Goal: Task Accomplishment & Management: Manage account settings

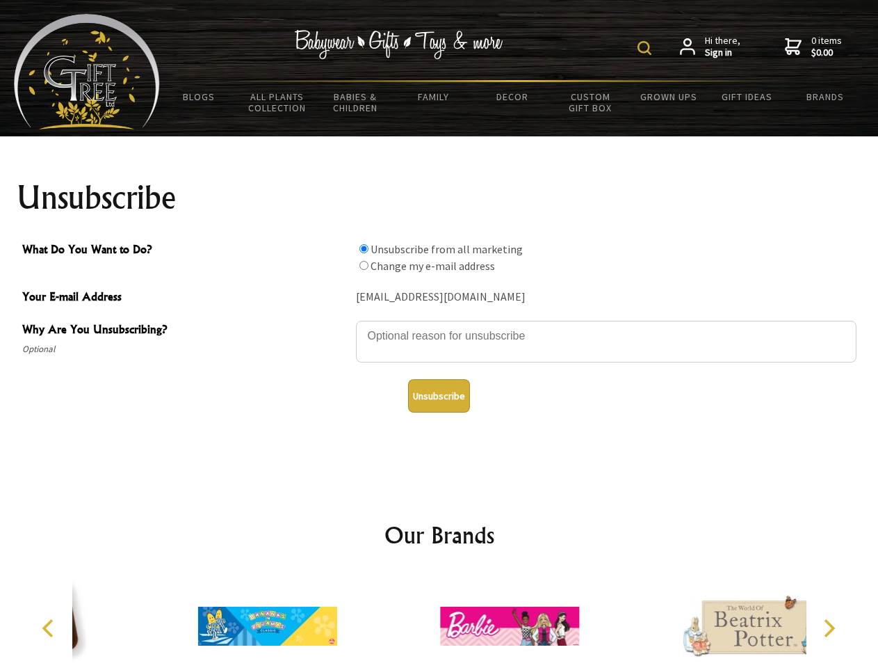
click at [647, 48] on img at bounding box center [645, 48] width 14 height 14
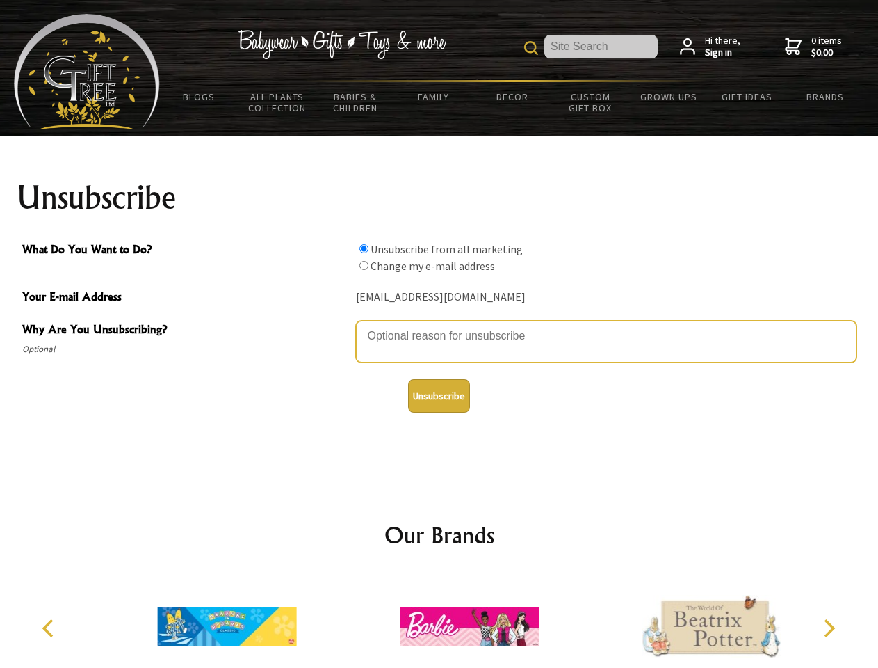
click at [439, 325] on textarea "Why Are You Unsubscribing?" at bounding box center [606, 342] width 501 height 42
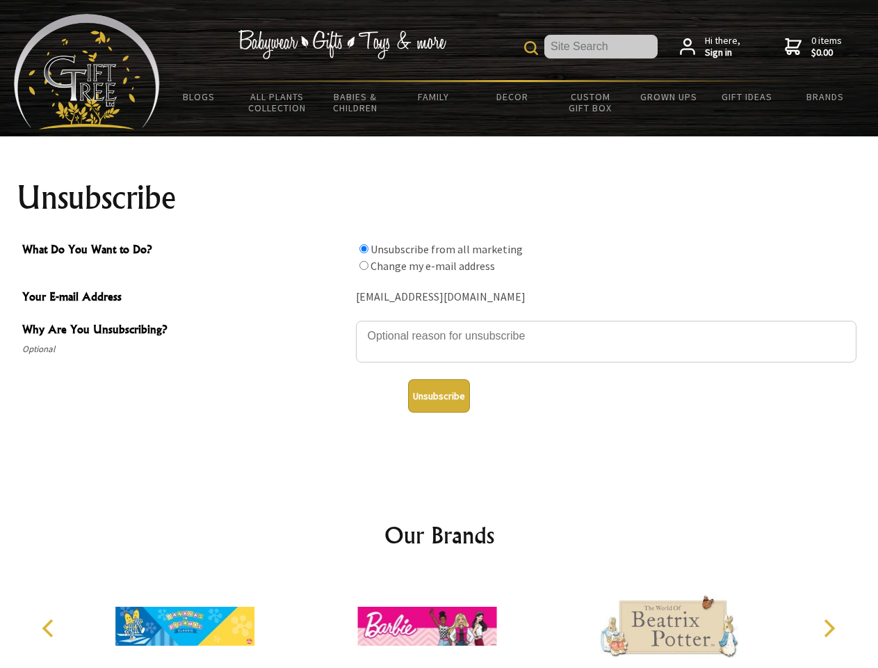
click at [364, 248] on input "What Do You Want to Do?" at bounding box center [363, 248] width 9 height 9
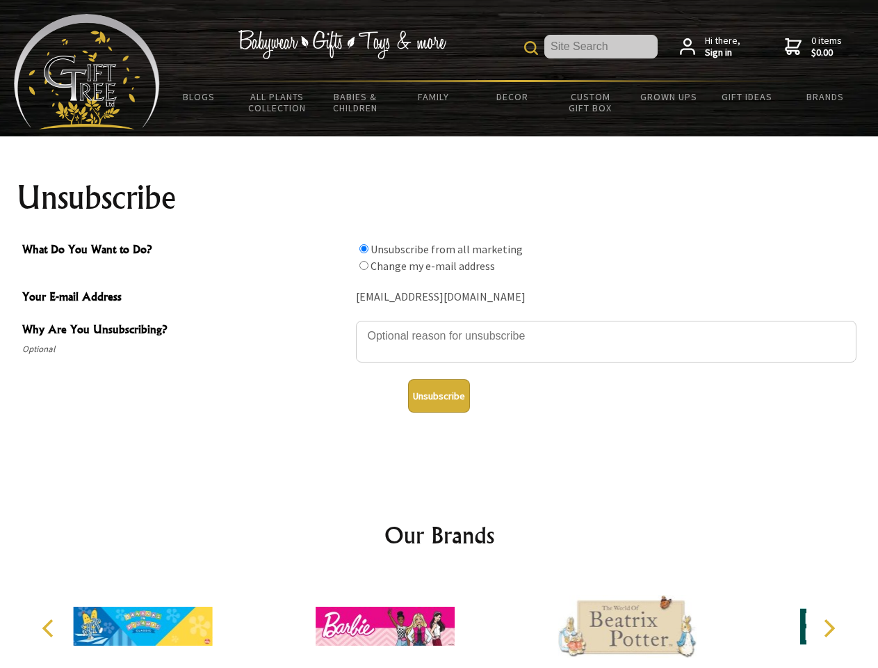
click at [364, 265] on input "What Do You Want to Do?" at bounding box center [363, 265] width 9 height 9
radio input "true"
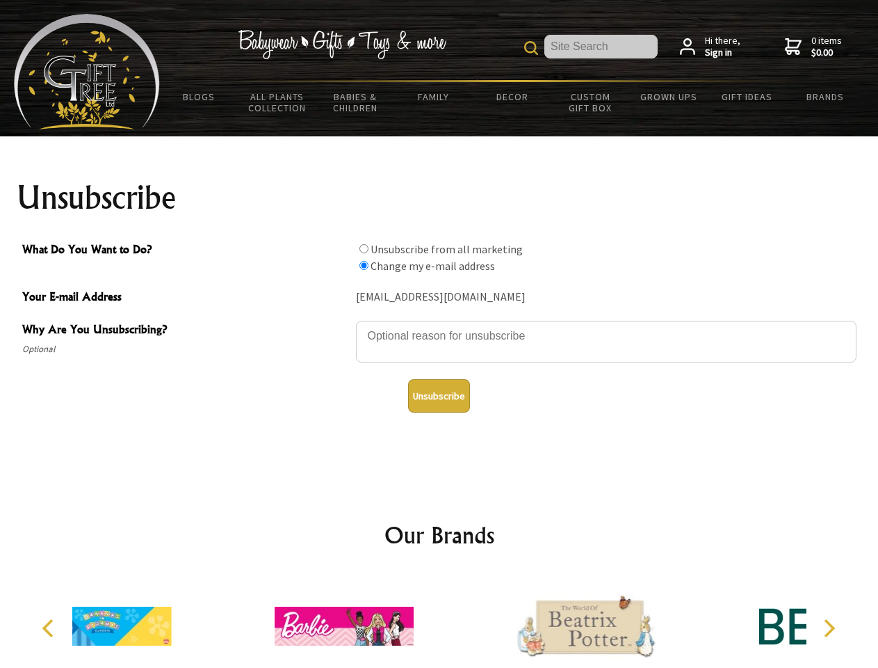
click at [439, 396] on button "Unsubscribe" at bounding box center [439, 395] width 62 height 33
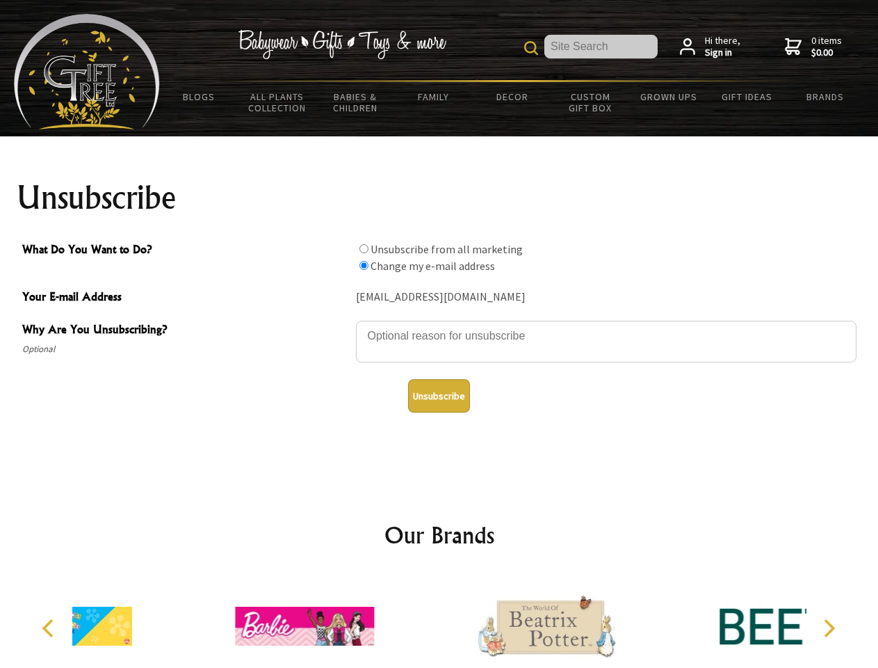
click at [439, 620] on div at bounding box center [547, 628] width 242 height 108
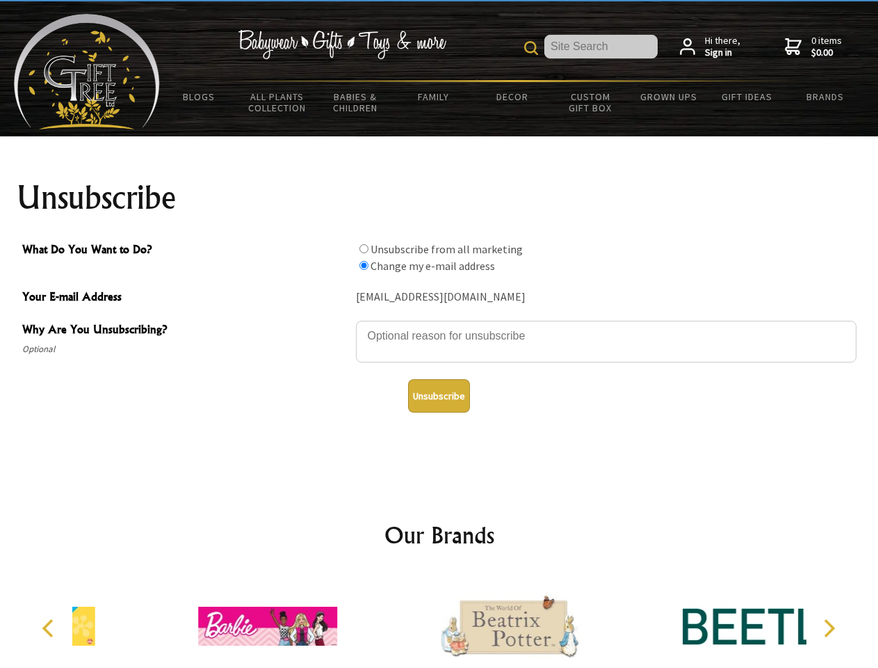
click at [50, 628] on icon "Previous" at bounding box center [49, 628] width 18 height 18
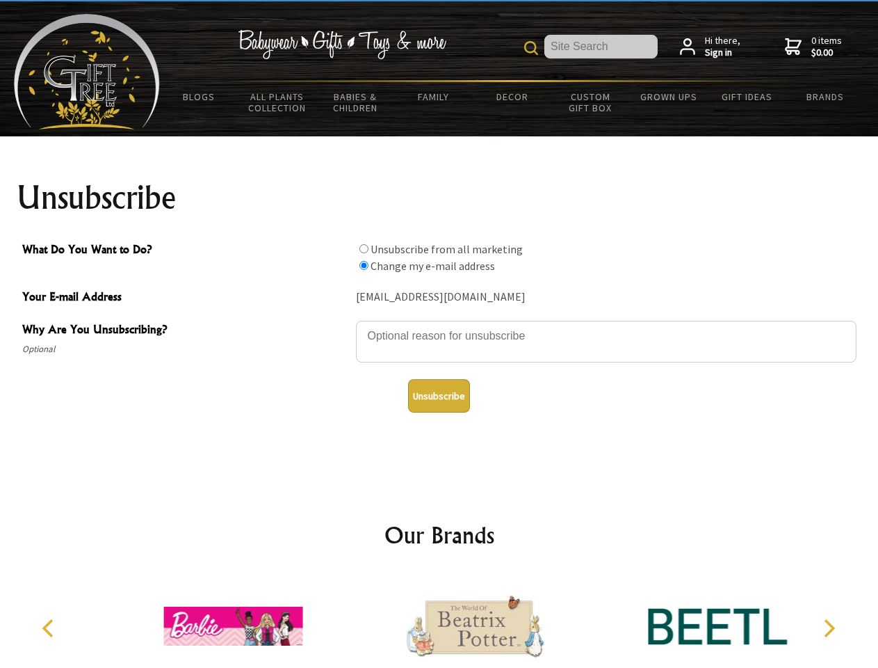
click at [829, 628] on icon "Next" at bounding box center [828, 628] width 18 height 18
